Goal: Check status: Check status

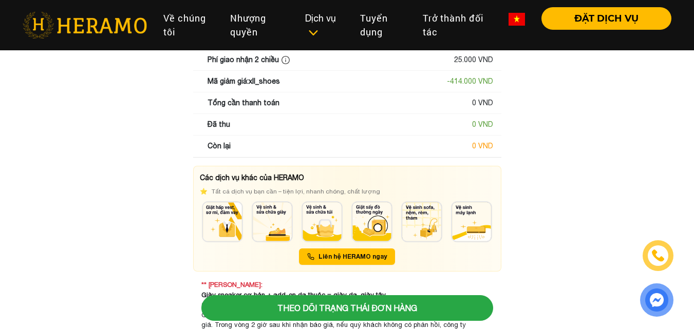
scroll to position [198, 0]
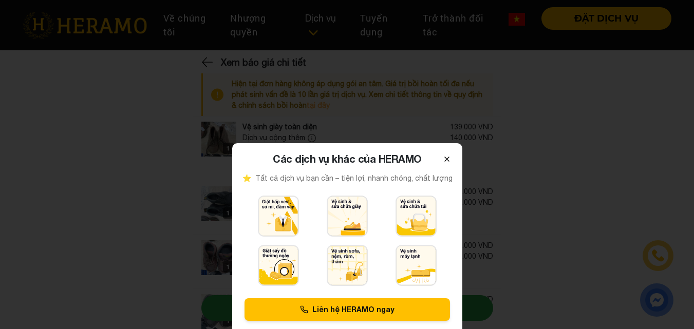
click at [447, 159] on icon at bounding box center [447, 159] width 4 height 4
click at [444, 161] on icon at bounding box center [447, 159] width 8 height 8
click at [445, 160] on icon at bounding box center [447, 159] width 8 height 8
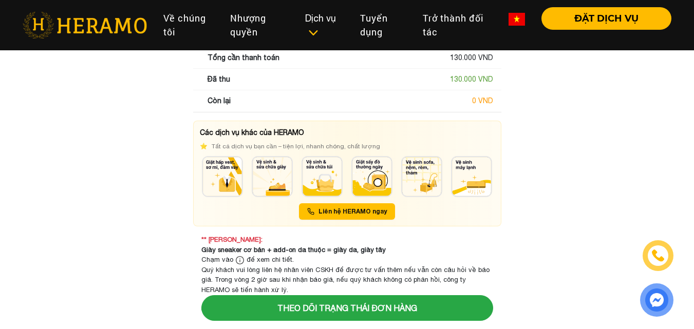
scroll to position [179, 0]
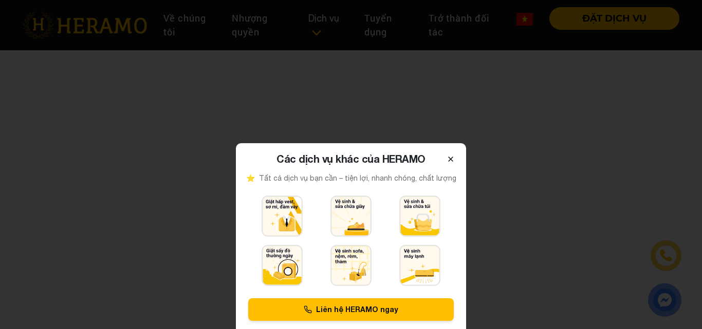
click at [449, 156] on icon at bounding box center [450, 159] width 8 height 8
